Goal: Transaction & Acquisition: Purchase product/service

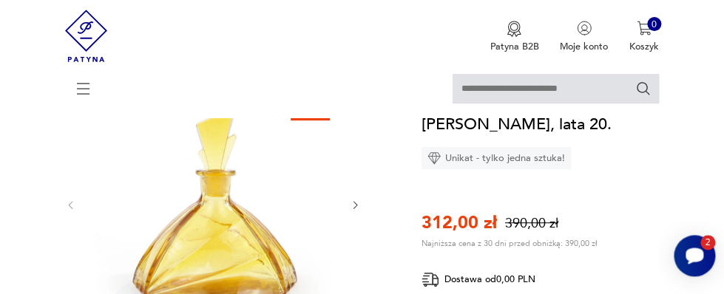
scroll to position [161, 0]
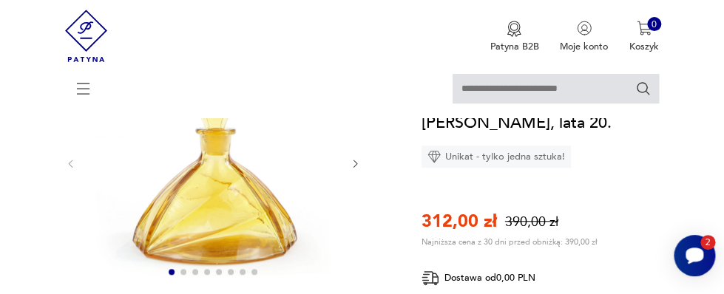
click at [355, 161] on icon "button" at bounding box center [355, 163] width 11 height 11
click at [357, 163] on icon "button" at bounding box center [355, 163] width 11 height 11
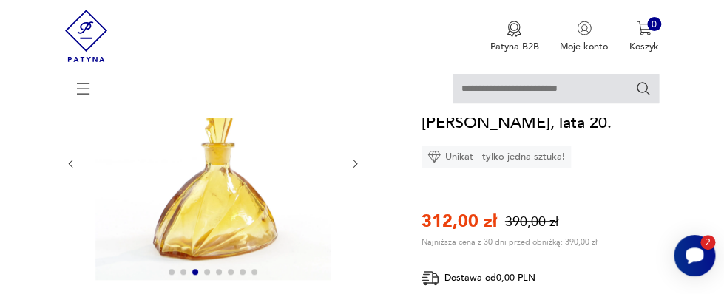
click at [357, 163] on icon "button" at bounding box center [355, 163] width 11 height 11
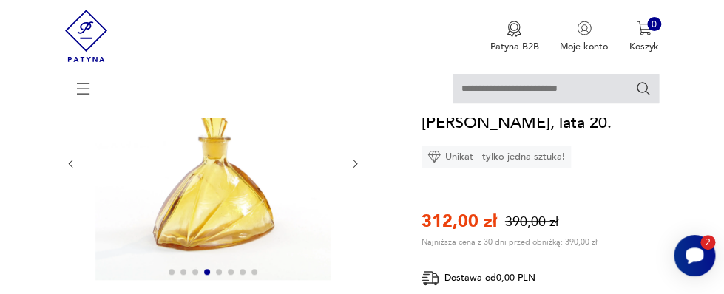
click at [354, 162] on icon "button" at bounding box center [356, 163] width 4 height 7
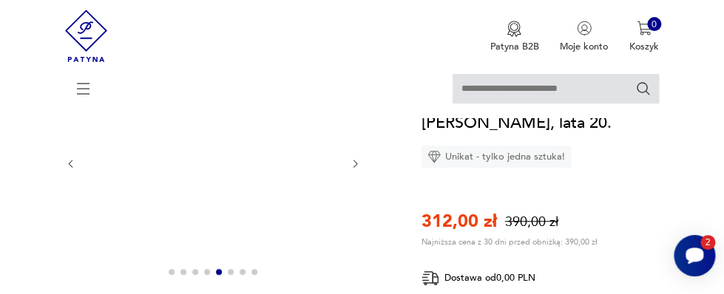
click at [354, 162] on icon "button" at bounding box center [356, 163] width 4 height 7
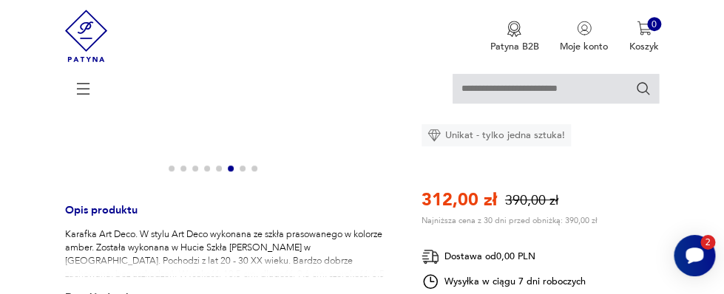
scroll to position [240, 0]
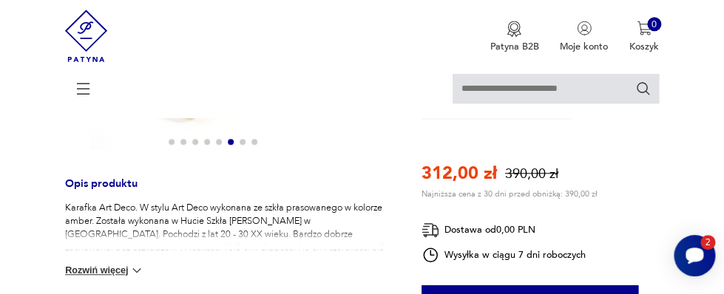
click at [117, 269] on button "Rozwiń więcej" at bounding box center [104, 270] width 79 height 15
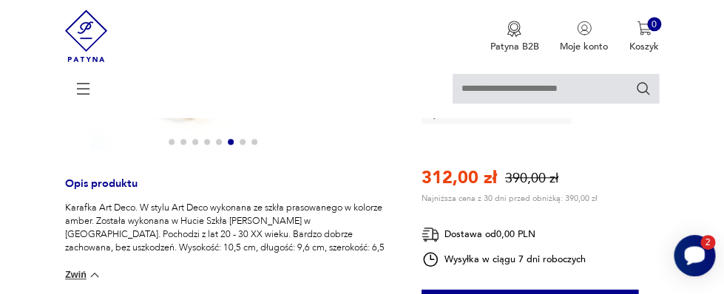
click at [690, 254] on icon "Otwórz czat Smartsupp" at bounding box center [694, 255] width 21 height 18
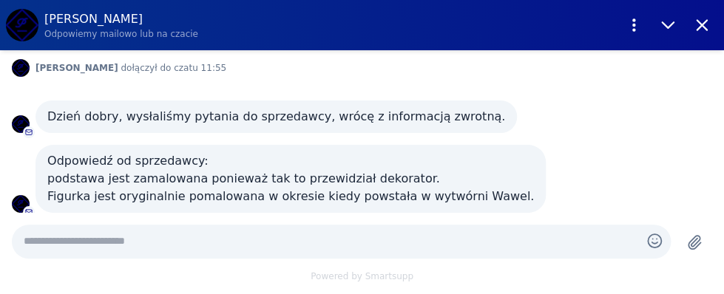
scroll to position [162, 0]
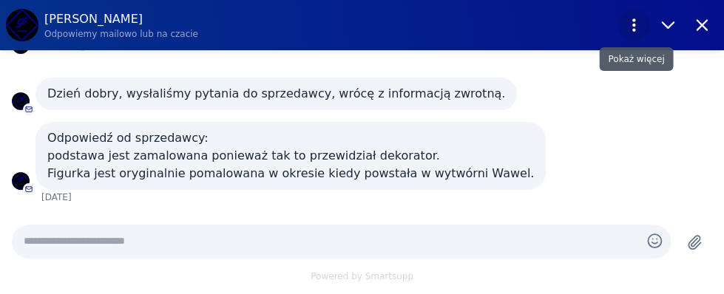
click at [632, 22] on icon "Pokaż więcej" at bounding box center [633, 25] width 19 height 19
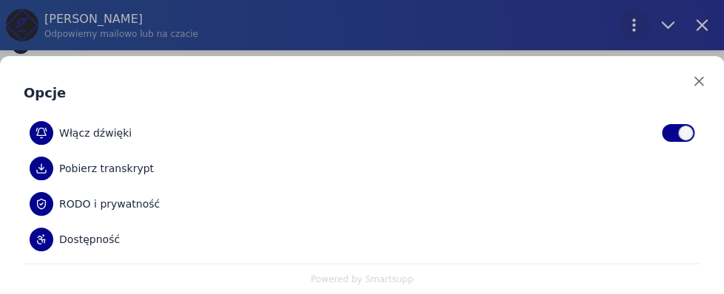
click at [632, 22] on div "Opcje Włącz dźwięki Pobierz transkrypt RODO i prywatność Dostępność Powered by …" at bounding box center [362, 147] width 724 height 294
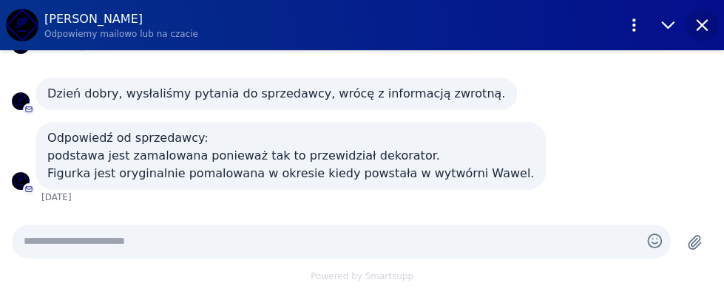
click at [698, 21] on icon "Zamknij" at bounding box center [703, 26] width 10 height 10
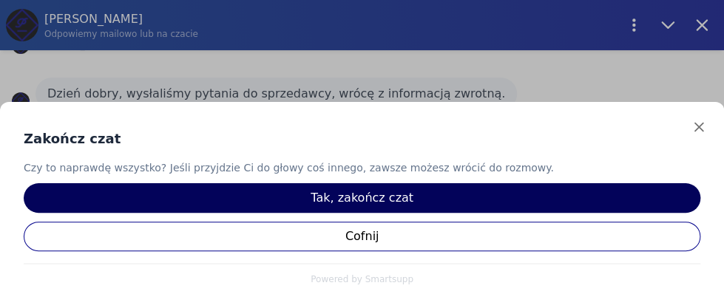
click at [354, 195] on button "Tak, zakończ czat" at bounding box center [362, 198] width 677 height 30
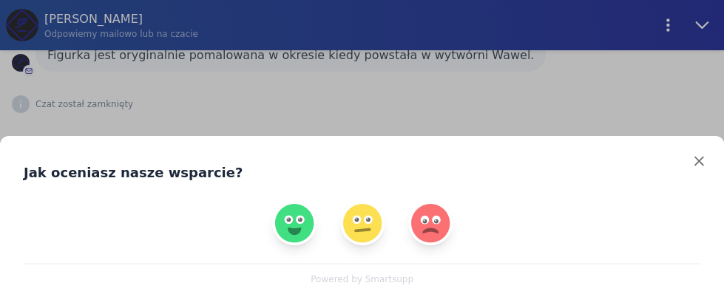
scroll to position [321, 0]
click at [292, 223] on img "Oceń czat pozytywnie" at bounding box center [294, 223] width 53 height 53
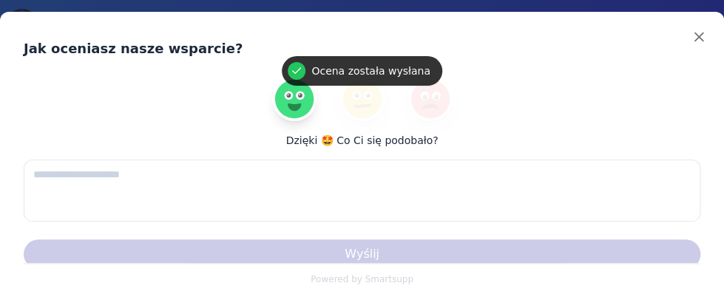
scroll to position [361, 0]
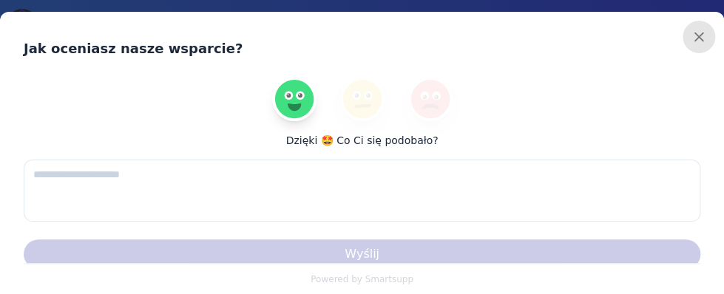
click at [696, 33] on icon "Zamknij" at bounding box center [699, 37] width 16 height 16
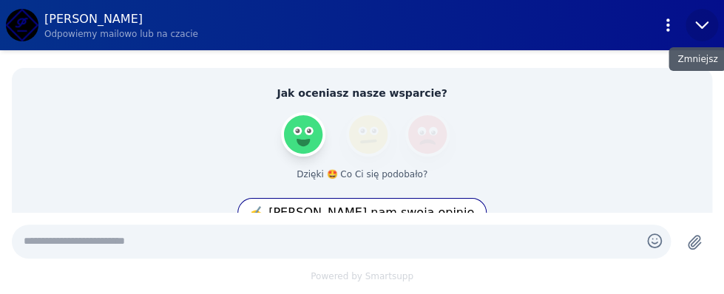
click at [703, 22] on icon "Zmniejsz" at bounding box center [702, 25] width 19 height 19
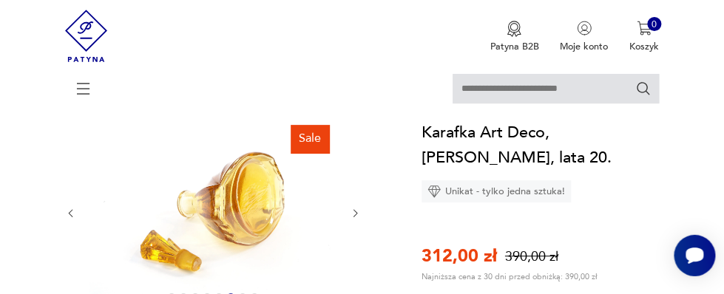
scroll to position [80, 0]
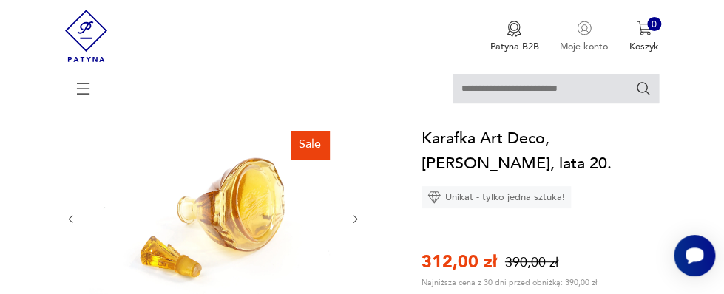
click at [587, 43] on p "Moje konto" at bounding box center [584, 46] width 48 height 13
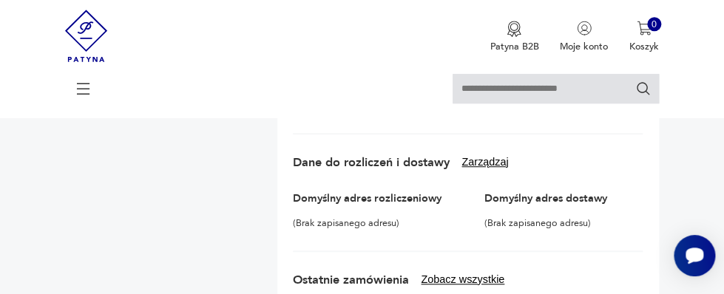
scroll to position [321, 0]
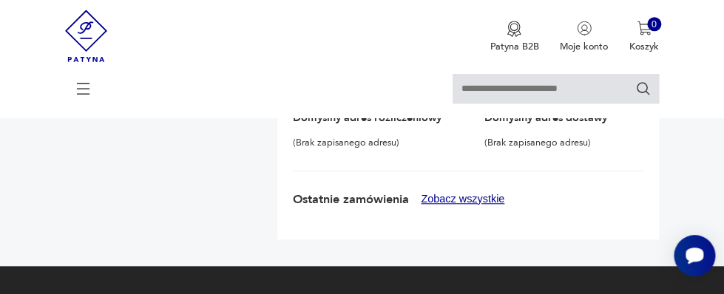
click at [458, 200] on button "Zobacz wszystkie" at bounding box center [463, 199] width 84 height 13
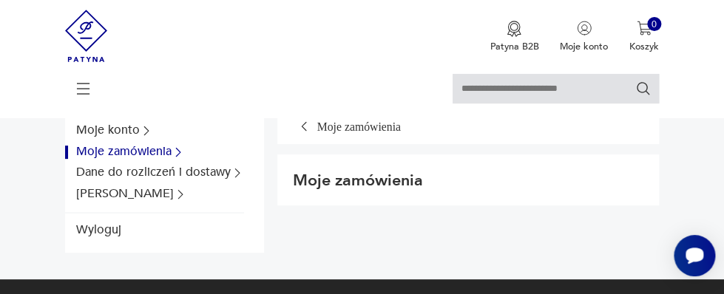
scroll to position [0, 0]
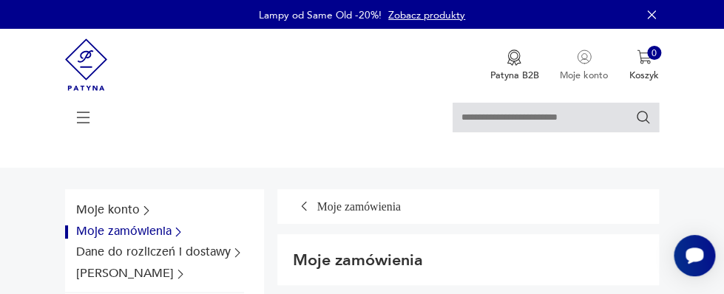
click at [581, 75] on p "Moje konto" at bounding box center [584, 75] width 48 height 13
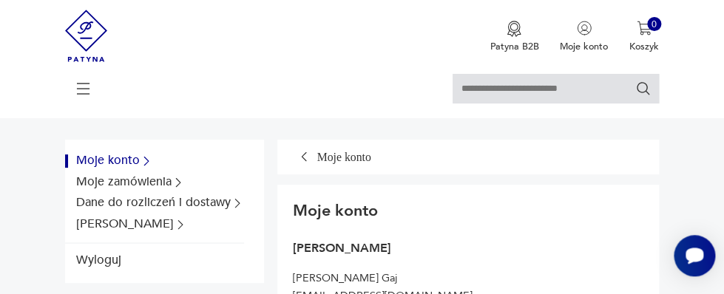
scroll to position [80, 0]
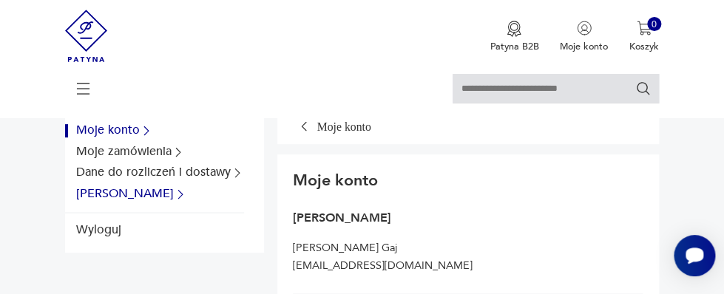
click at [174, 190] on icon "Dane konta" at bounding box center [180, 194] width 13 height 13
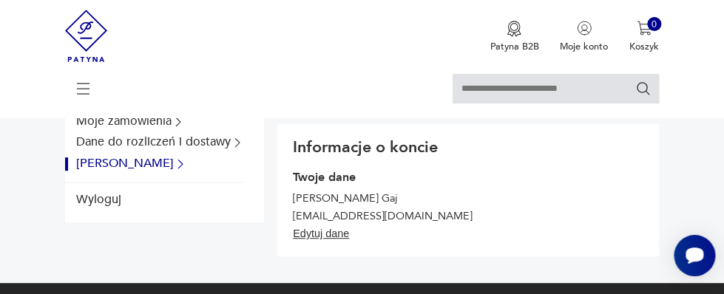
scroll to position [0, 0]
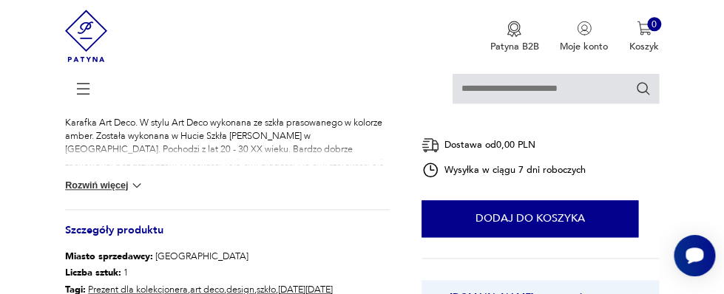
scroll to position [401, 0]
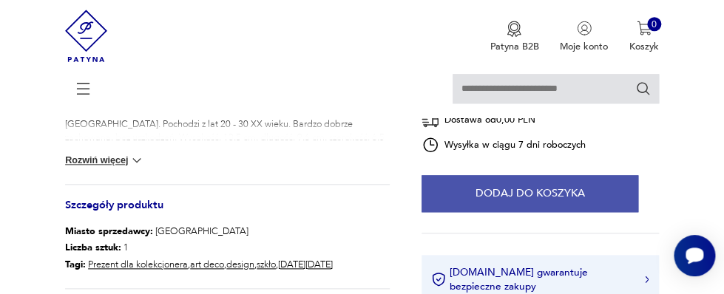
click at [503, 208] on button "Dodaj do koszyka" at bounding box center [530, 193] width 217 height 37
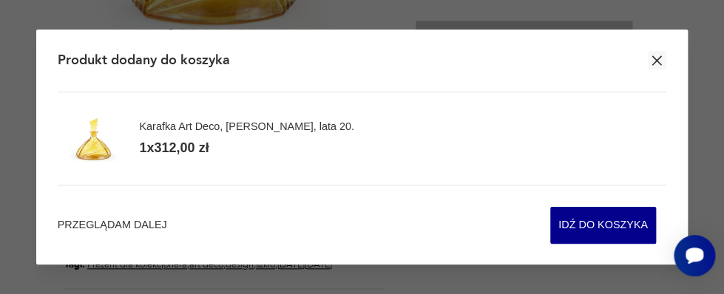
click at [656, 60] on icon "button" at bounding box center [658, 60] width 10 height 10
